Goal: Communication & Community: Answer question/provide support

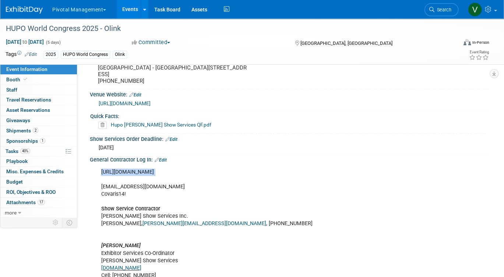
click at [138, 10] on link "Events" at bounding box center [130, 9] width 27 height 18
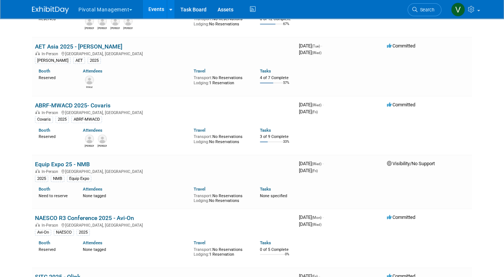
scroll to position [1742, 0]
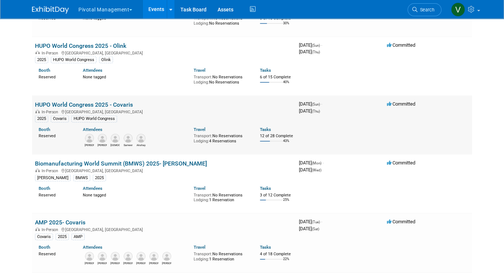
click at [101, 108] on link "HUPO World Congress 2025 - Covaris" at bounding box center [84, 104] width 98 height 7
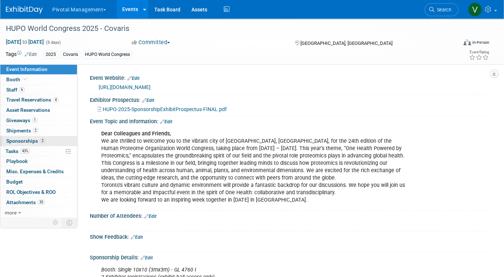
click at [26, 140] on span "Sponsorships 2" at bounding box center [25, 141] width 39 height 6
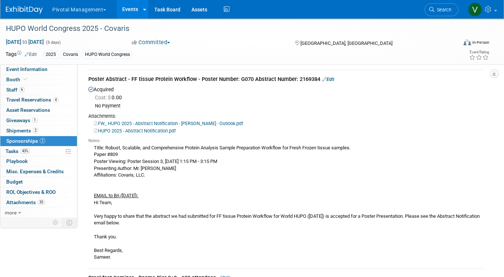
scroll to position [22, 0]
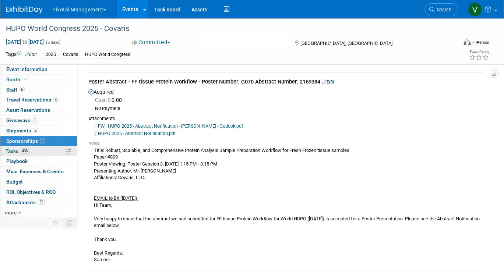
click at [40, 149] on link "43% Tasks 43%" at bounding box center [38, 152] width 77 height 10
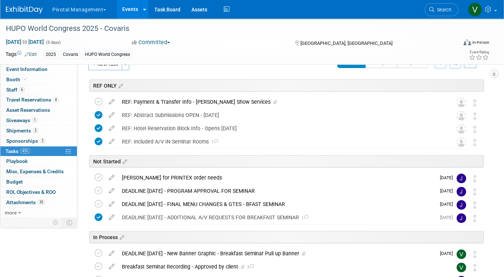
scroll to position [0, 0]
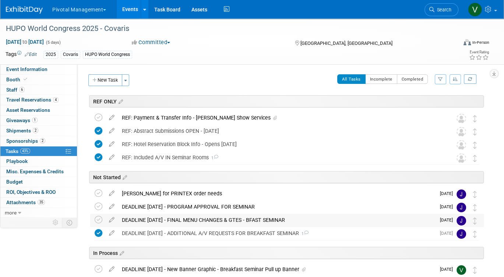
click at [209, 220] on div "DEADLINE OCT 28 - FINAL MENU CHANGES & GTES - BFAST SEMINAR" at bounding box center [276, 220] width 317 height 13
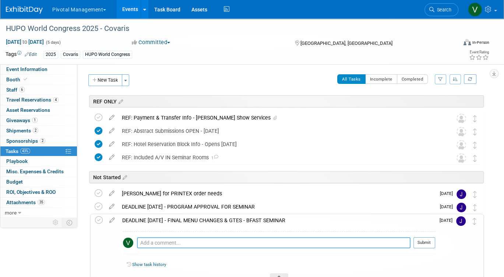
click at [205, 241] on textarea at bounding box center [274, 243] width 274 height 11
paste textarea "Dear Covaris team, If you would like to offer food and beverage service during …"
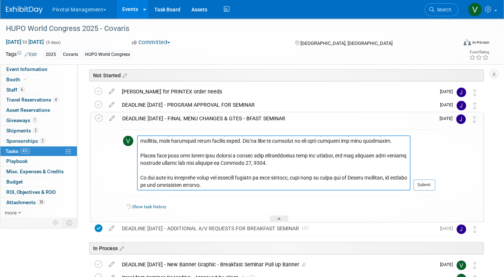
scroll to position [108, 0]
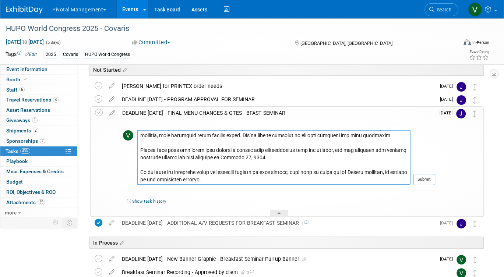
type textarea "Dear Covaris team, If you would like to offer food and beverage service during …"
click at [426, 172] on td "Submit" at bounding box center [423, 160] width 25 height 61
click at [428, 178] on button "Submit" at bounding box center [425, 179] width 22 height 11
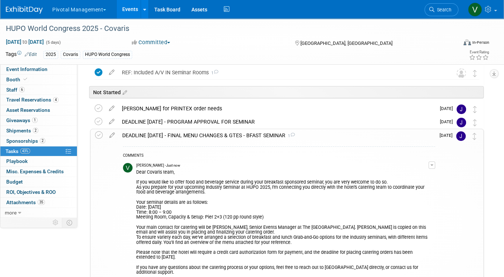
scroll to position [77, 0]
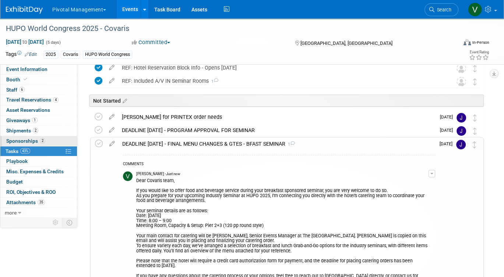
click at [31, 139] on span "Sponsorships 2" at bounding box center [25, 141] width 39 height 6
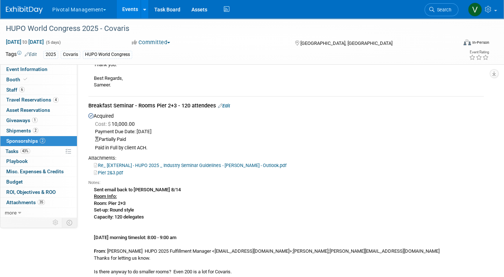
scroll to position [186, 0]
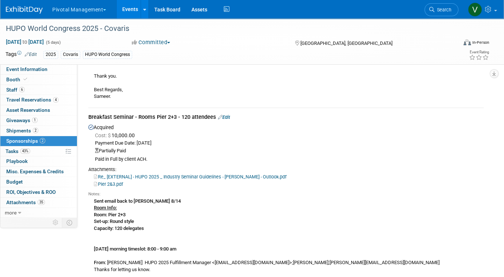
click at [229, 116] on link "Edit" at bounding box center [224, 118] width 12 height 6
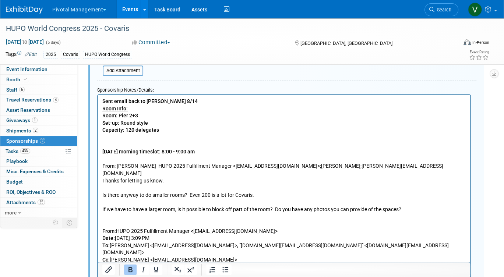
scroll to position [419, 0]
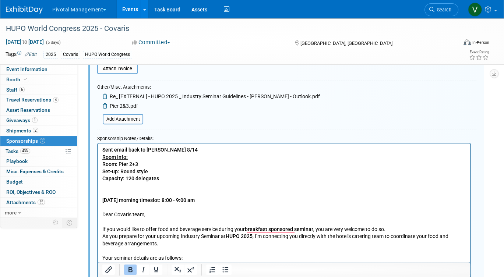
scroll to position [337, 0]
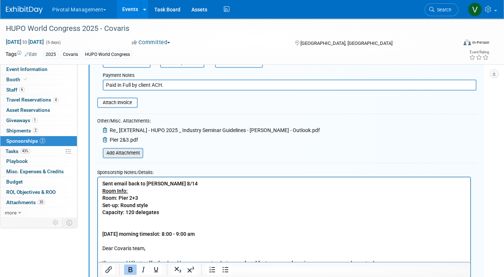
click at [130, 153] on input "file" at bounding box center [99, 153] width 88 height 9
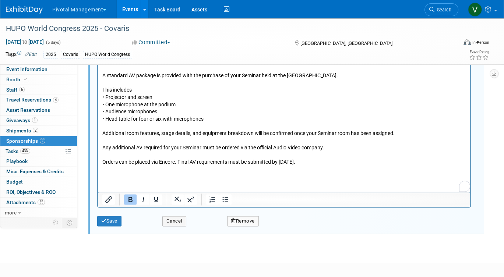
scroll to position [907, 0]
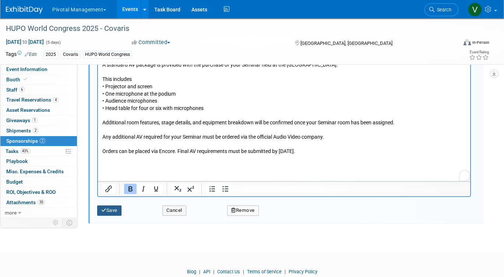
click at [110, 210] on button "Save" at bounding box center [109, 210] width 24 height 10
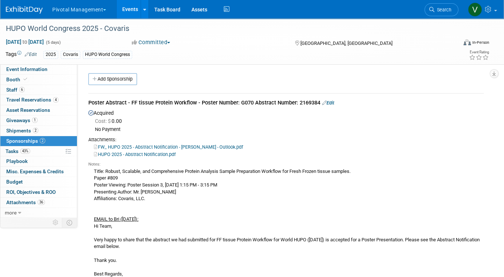
scroll to position [0, 0]
